Goal: Task Accomplishment & Management: Manage account settings

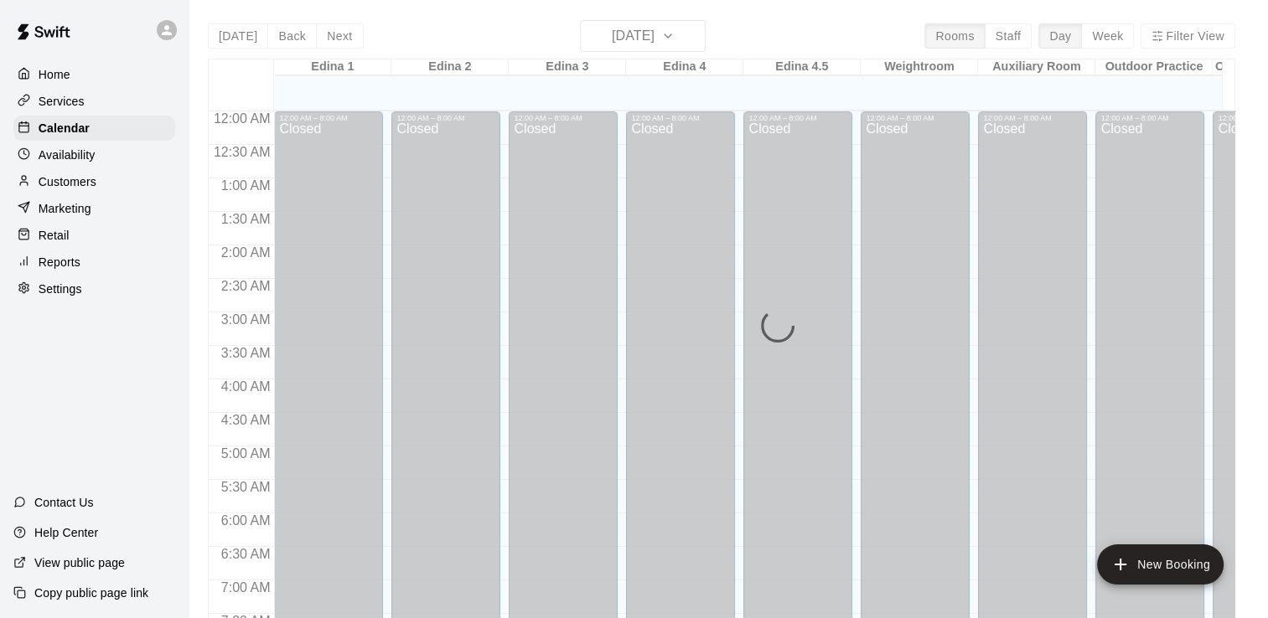
scroll to position [973, 0]
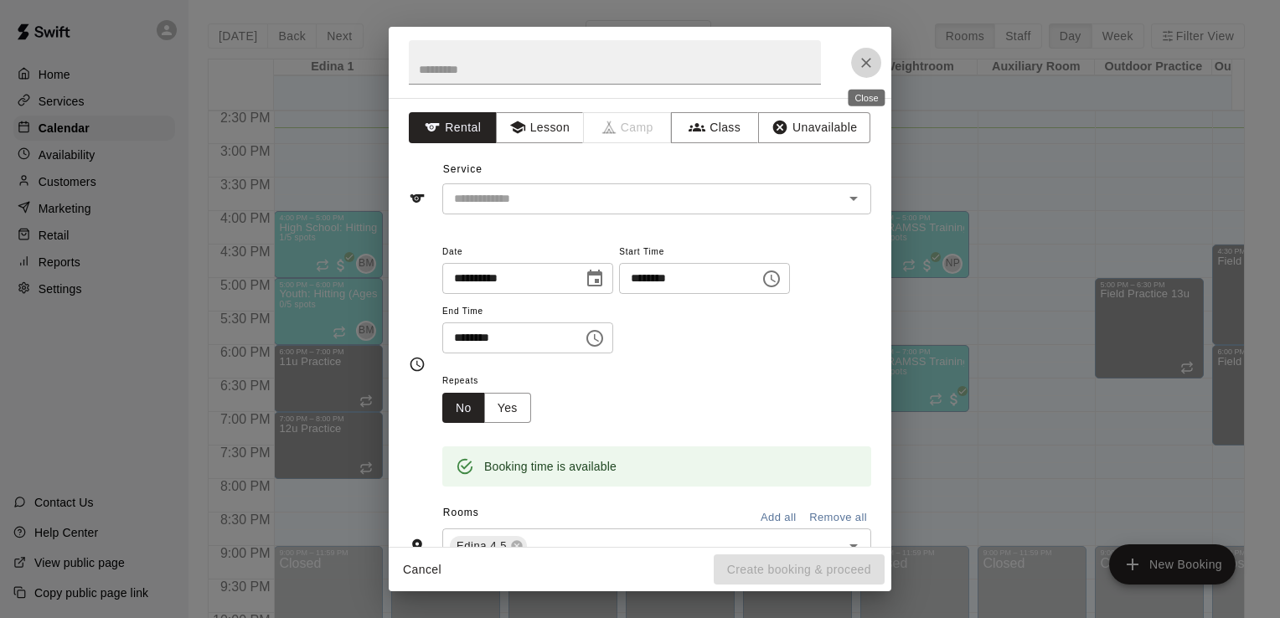
click at [866, 63] on icon "Close" at bounding box center [866, 63] width 10 height 10
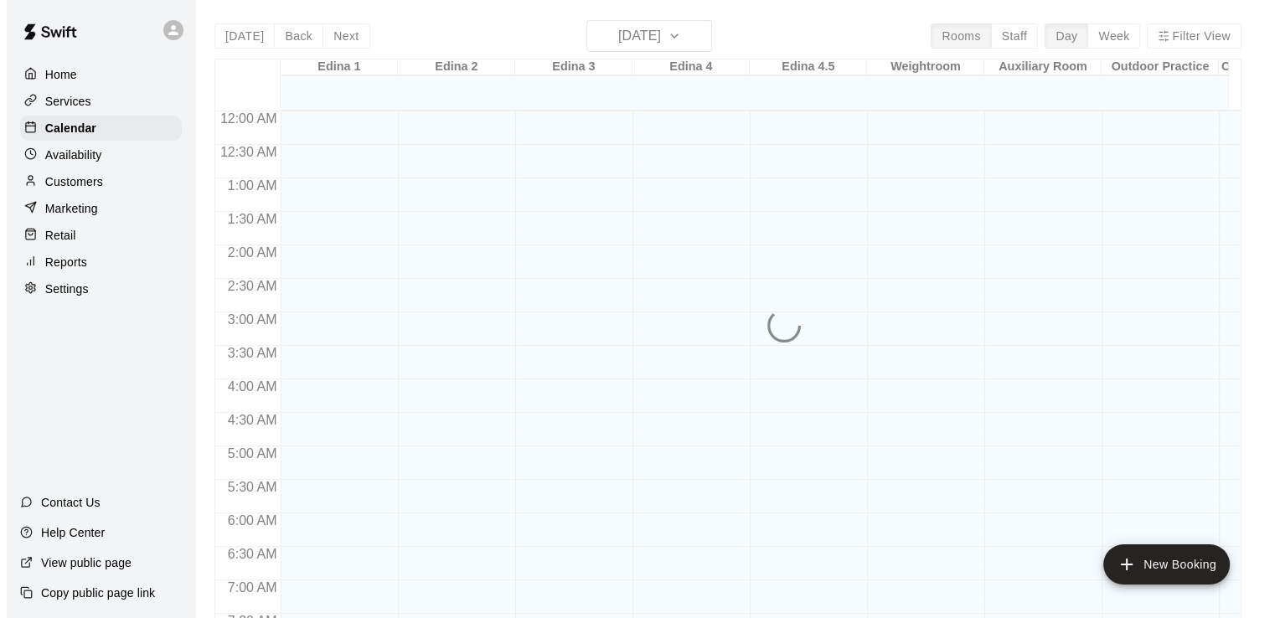
scroll to position [989, 0]
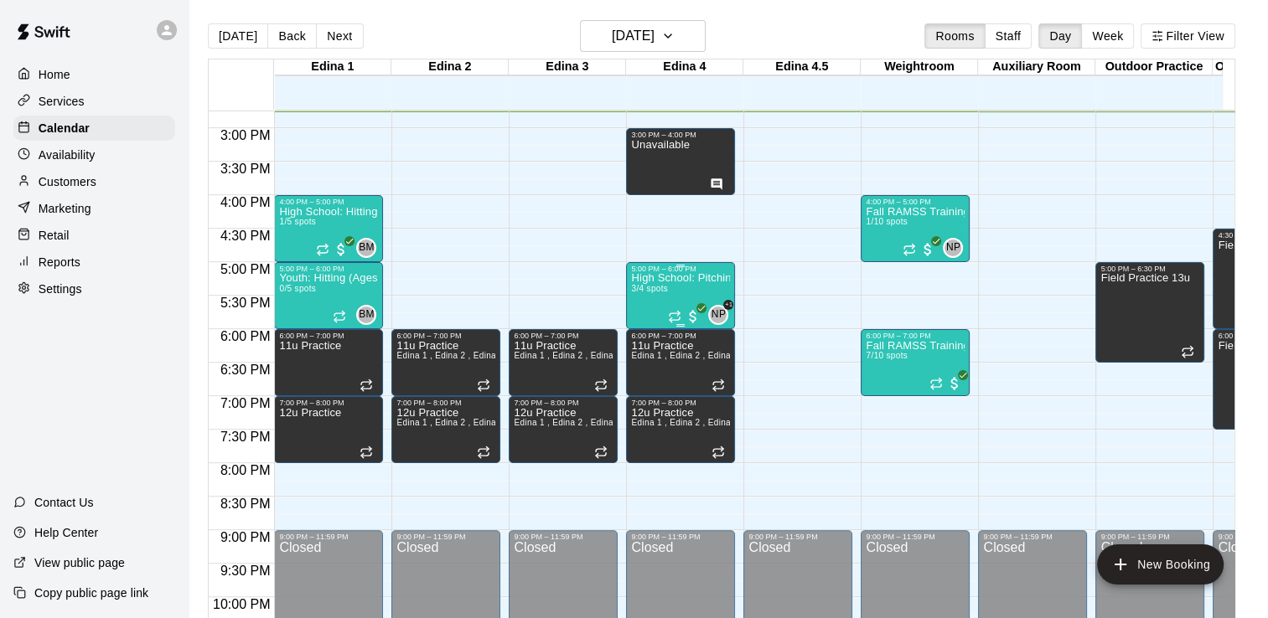
click at [660, 278] on p "High School: Pitching (Ages 14U-18U)" at bounding box center [680, 278] width 99 height 0
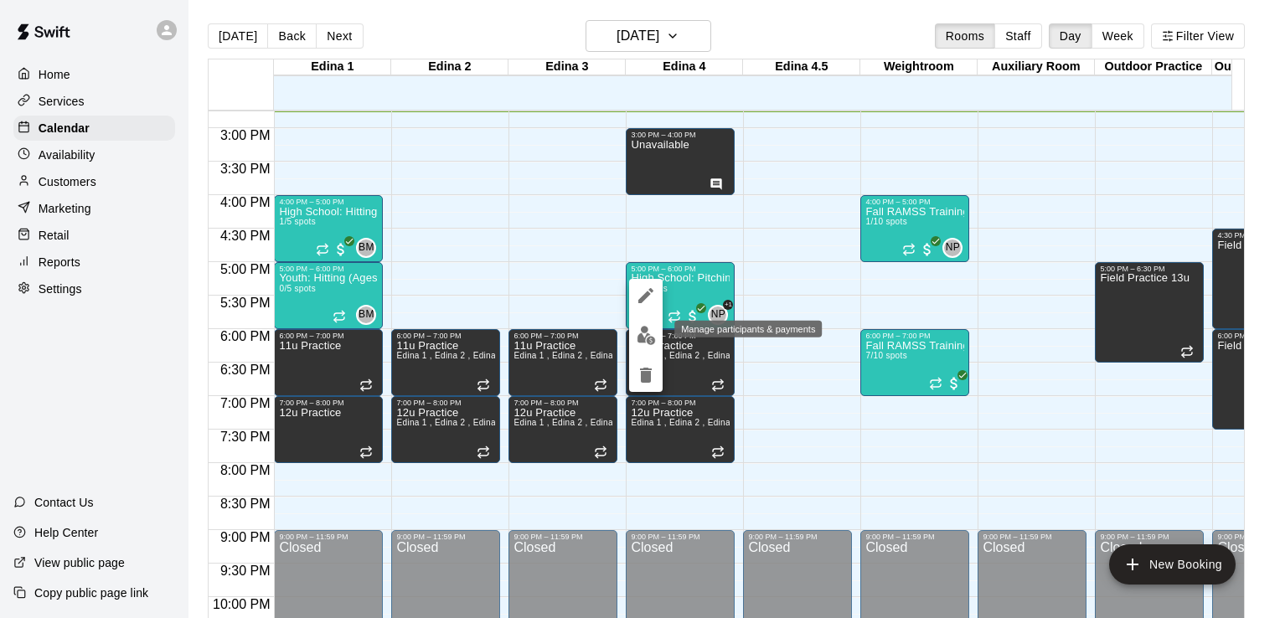
click at [643, 342] on img "edit" at bounding box center [646, 335] width 19 height 19
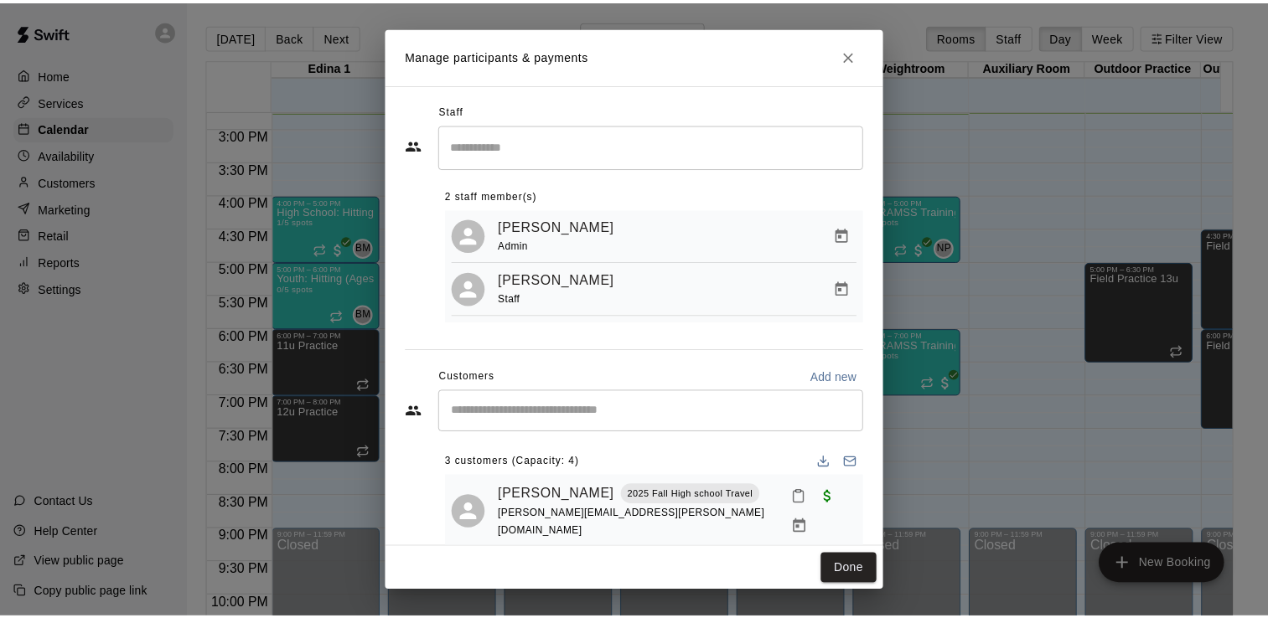
scroll to position [0, 0]
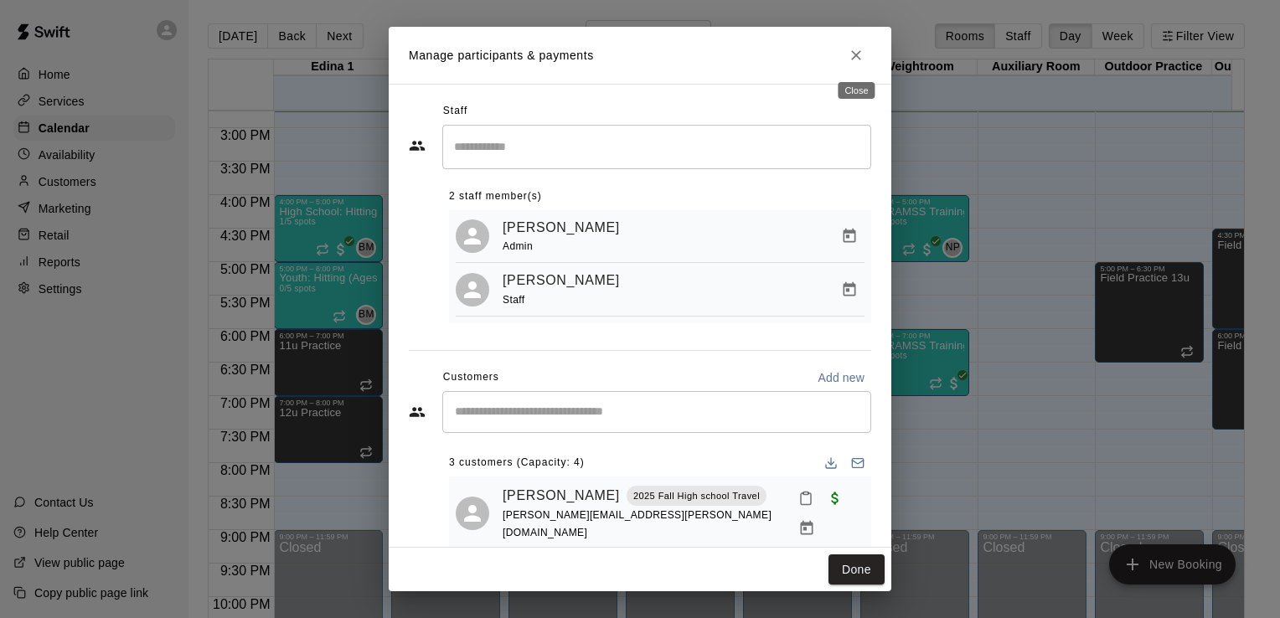
click at [854, 59] on icon "Close" at bounding box center [856, 55] width 17 height 17
